Goal: Task Accomplishment & Management: Use online tool/utility

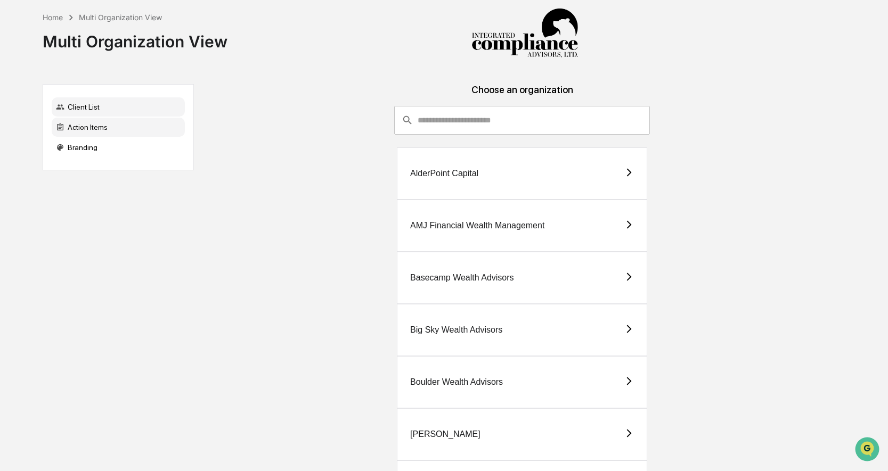
click at [137, 127] on div "Action Items" at bounding box center [118, 127] width 133 height 19
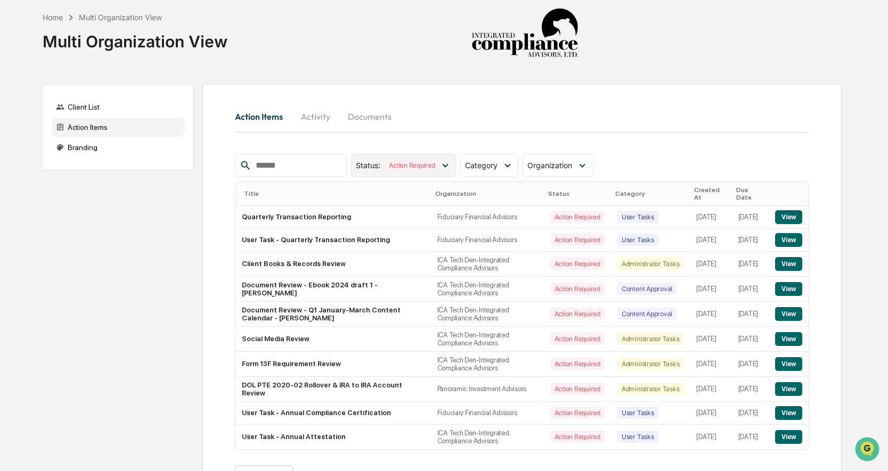
click at [448, 165] on icon at bounding box center [445, 166] width 6 height 4
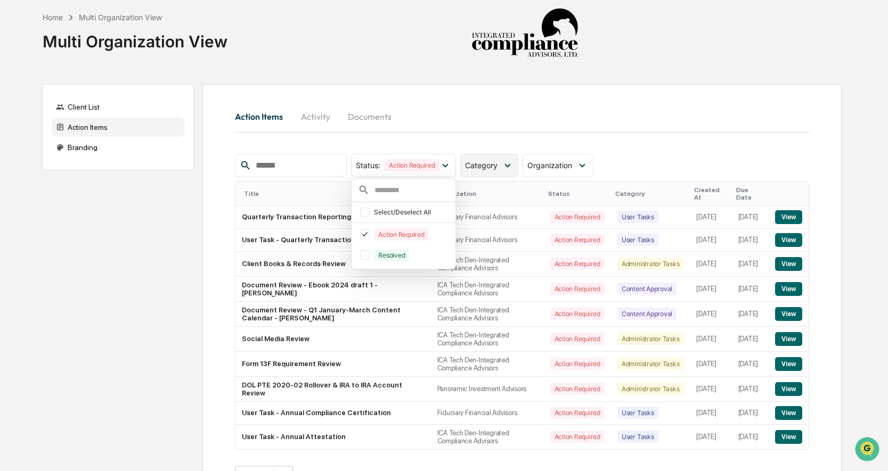
click at [511, 164] on icon at bounding box center [508, 166] width 6 height 4
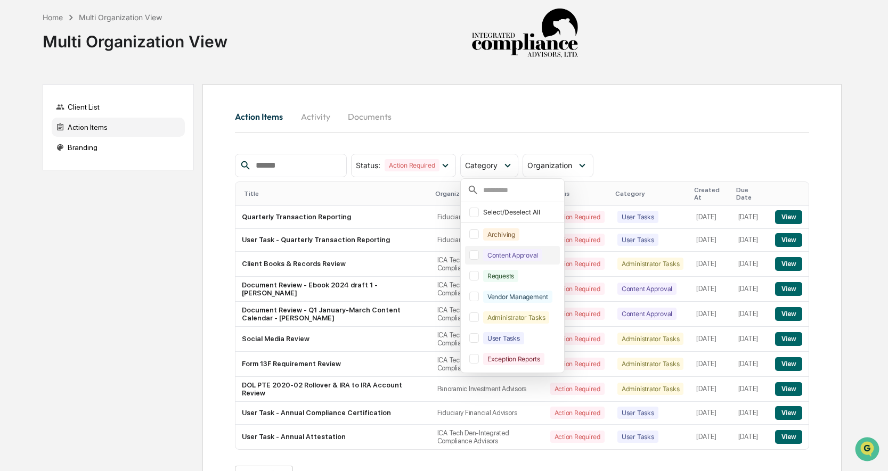
click at [473, 259] on div at bounding box center [474, 255] width 10 height 10
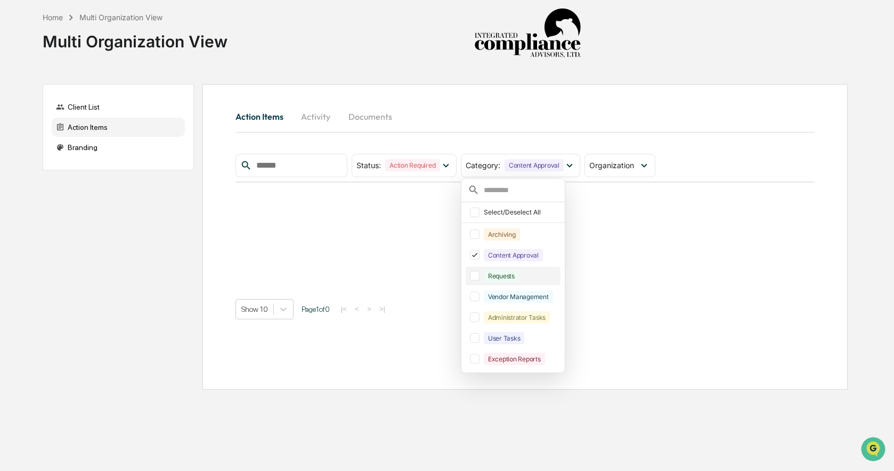
click at [478, 273] on div at bounding box center [475, 276] width 10 height 10
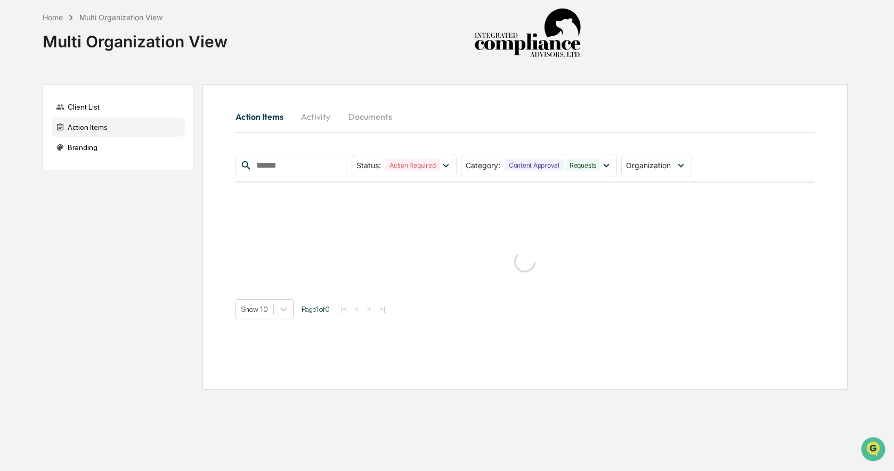
click at [633, 48] on div "Home Multi Organization View Multi Organization View" at bounding box center [445, 33] width 804 height 67
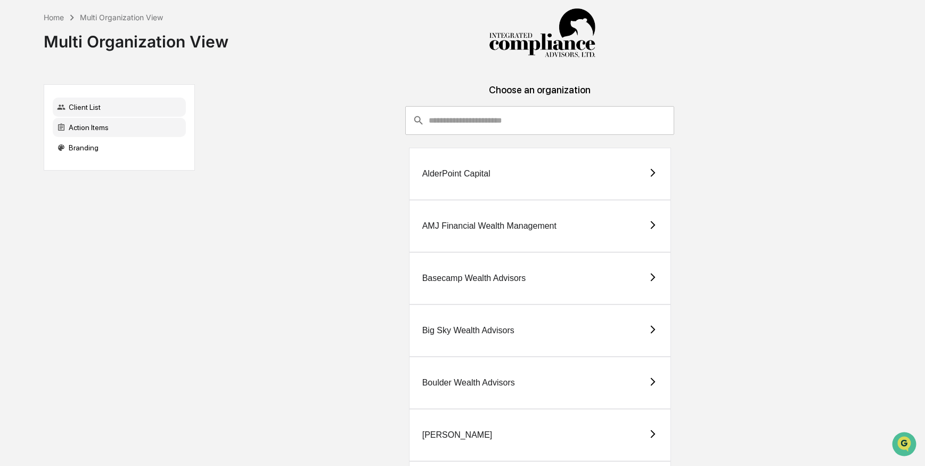
click at [96, 125] on div "Action Items" at bounding box center [119, 127] width 133 height 19
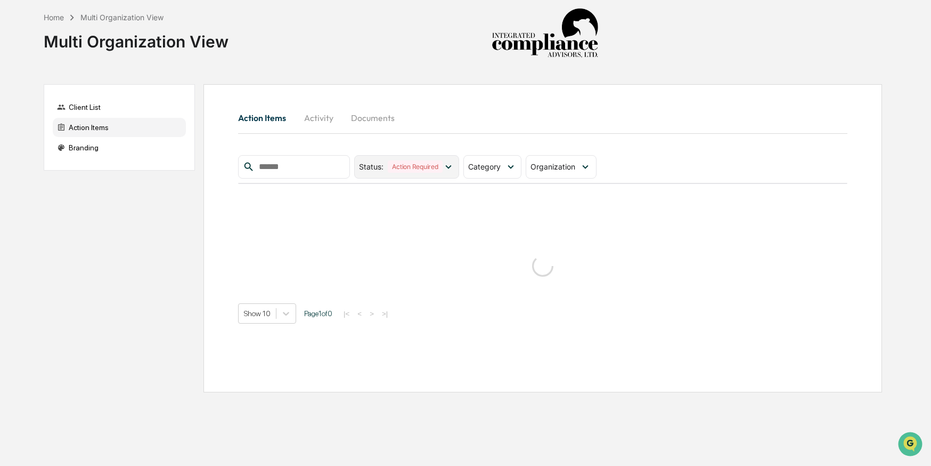
click at [449, 167] on icon at bounding box center [449, 167] width 12 height 12
click at [501, 173] on div "Category" at bounding box center [492, 166] width 58 height 23
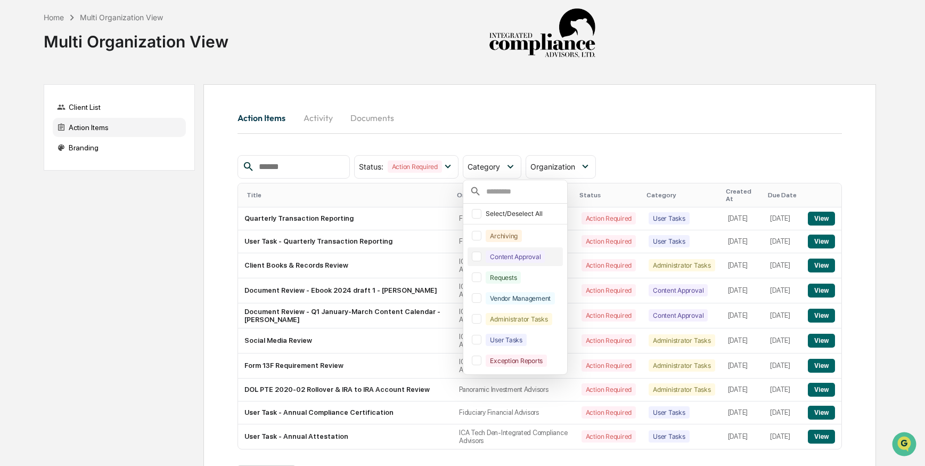
click at [481, 257] on div at bounding box center [477, 256] width 10 height 10
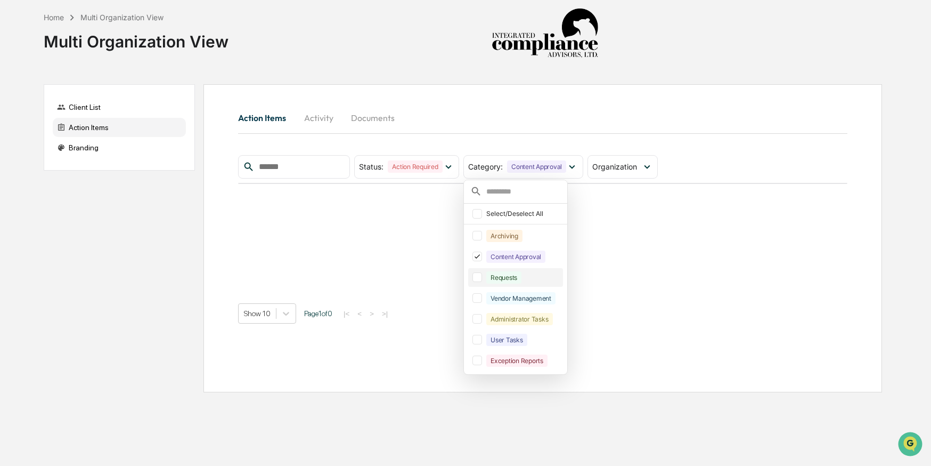
click at [482, 273] on div at bounding box center [477, 277] width 10 height 10
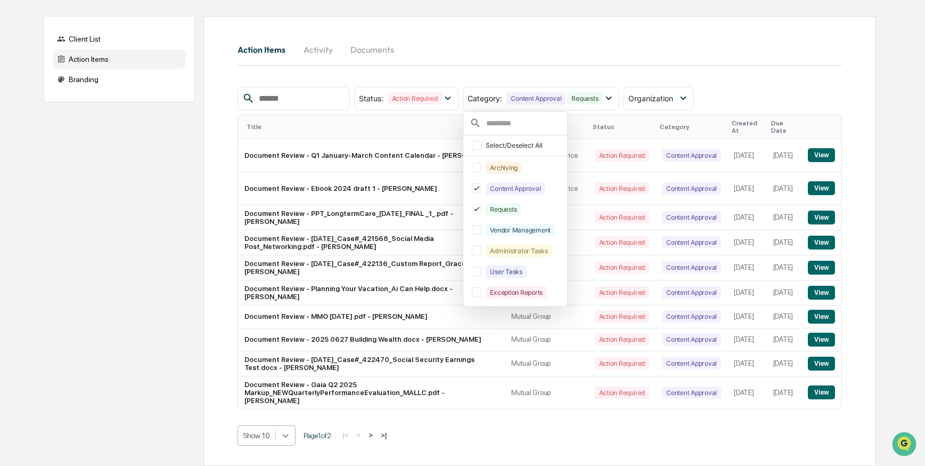
scroll to position [156, 0]
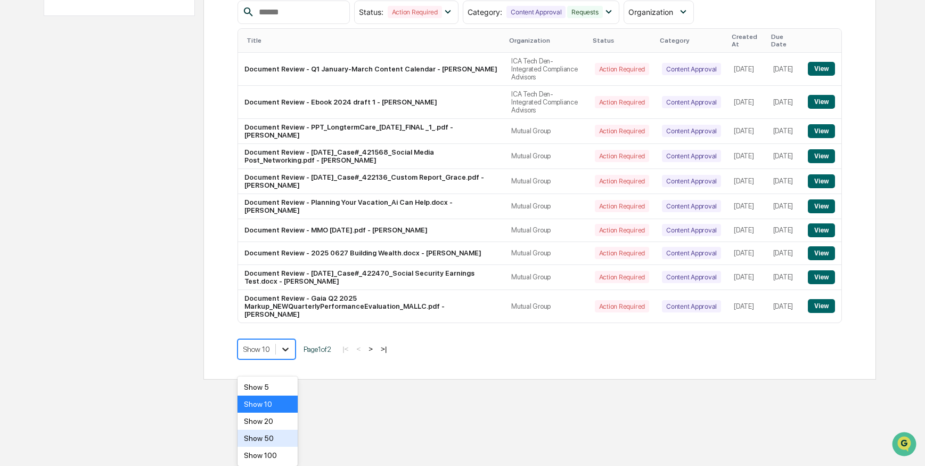
click at [287, 379] on body "Home Multi Organization View Multi Organization View Client List Action Items B…" at bounding box center [462, 113] width 925 height 534
click at [275, 450] on div "Show 100" at bounding box center [268, 454] width 60 height 17
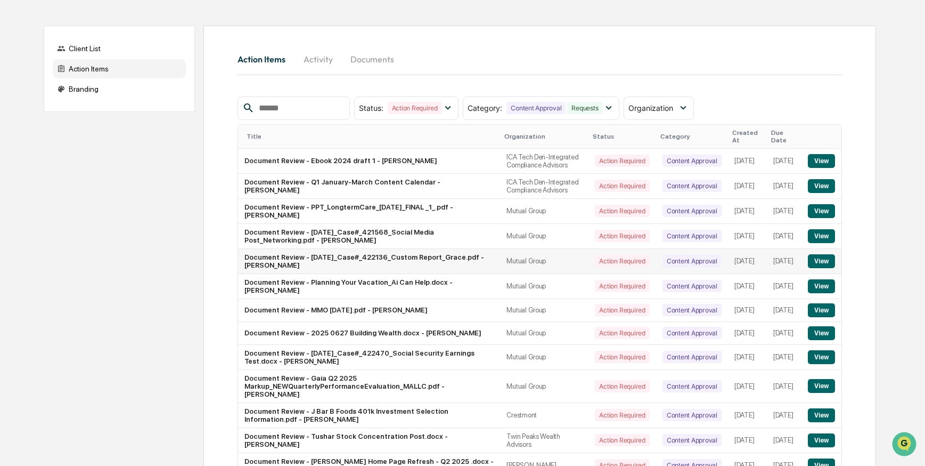
scroll to position [281, 0]
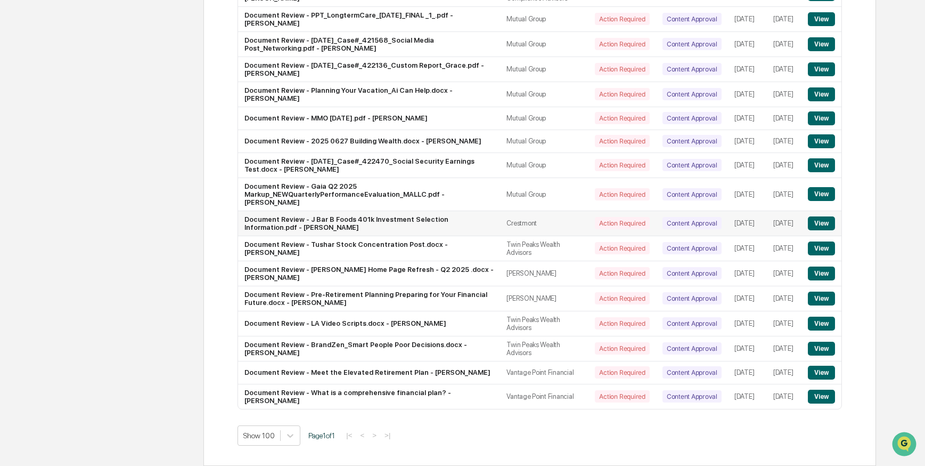
click at [814, 219] on button "View" at bounding box center [821, 223] width 27 height 14
